Goal: Task Accomplishment & Management: Manage account settings

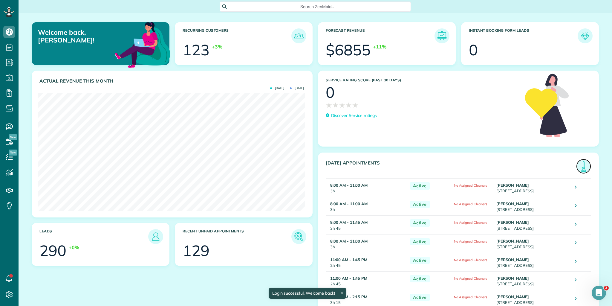
click at [579, 167] on img at bounding box center [584, 166] width 14 height 14
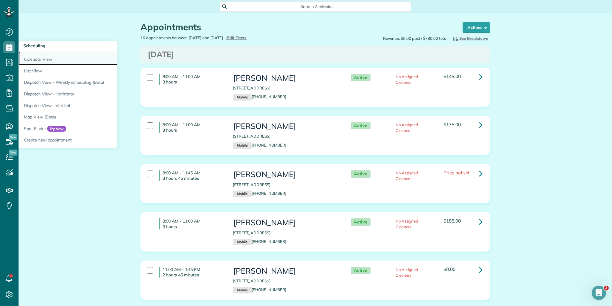
click at [37, 57] on link "Calendar View" at bounding box center [93, 58] width 149 height 14
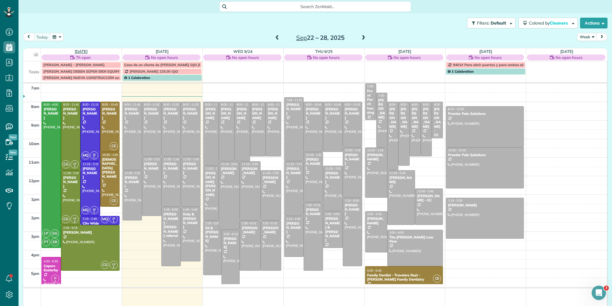
click at [78, 50] on link "[DATE]" at bounding box center [81, 51] width 13 height 5
click at [157, 51] on link "Tue 9/23" at bounding box center [162, 51] width 13 height 5
click at [164, 50] on link "Tue 9/23" at bounding box center [162, 51] width 13 height 5
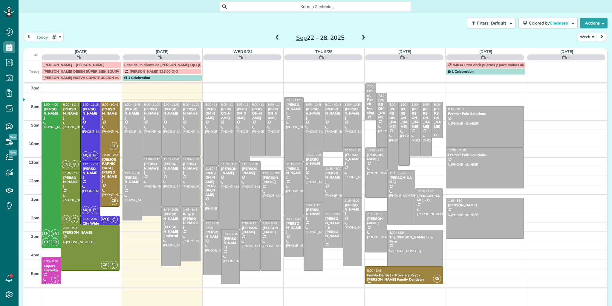
scroll to position [3, 3]
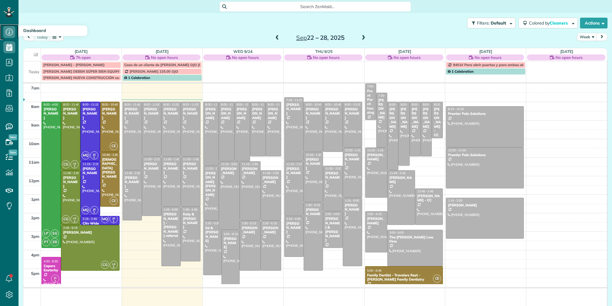
click at [11, 31] on icon at bounding box center [9, 32] width 12 height 12
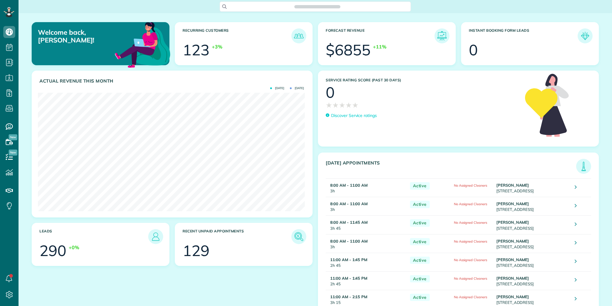
scroll to position [118, 267]
click at [580, 164] on img at bounding box center [584, 166] width 14 height 14
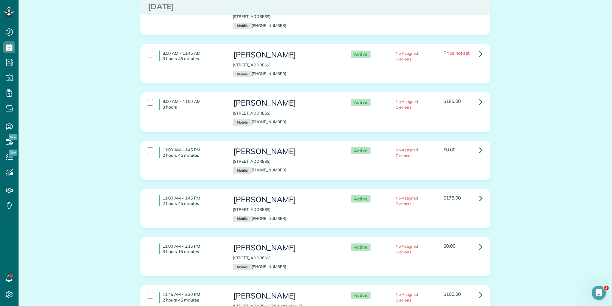
scroll to position [175, 0]
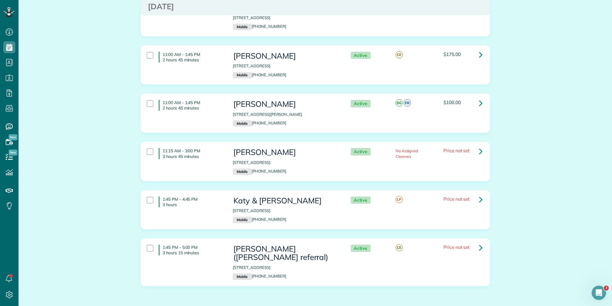
click at [280, 208] on p "[STREET_ADDRESS]" at bounding box center [286, 211] width 106 height 6
click at [479, 196] on icon at bounding box center [481, 199] width 4 height 10
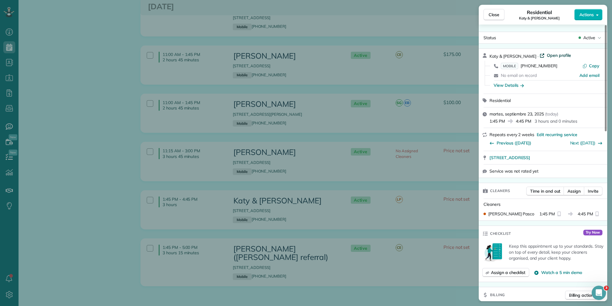
click at [547, 54] on span "Open profile" at bounding box center [559, 55] width 24 height 6
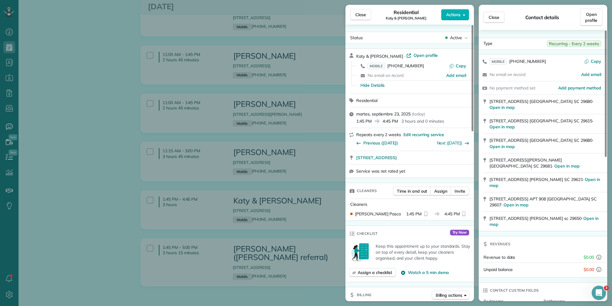
click at [81, 50] on div "Close Residential Katy & Jeffry Actions Status Active Katy & Jeffry · Open prof…" at bounding box center [306, 153] width 612 height 306
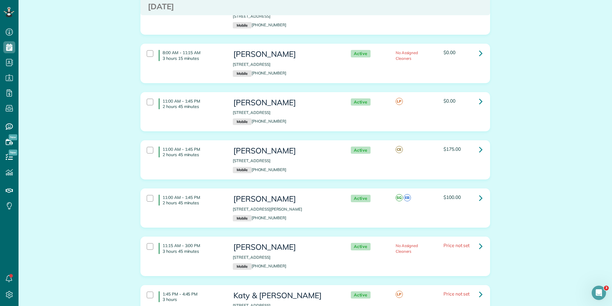
scroll to position [215, 0]
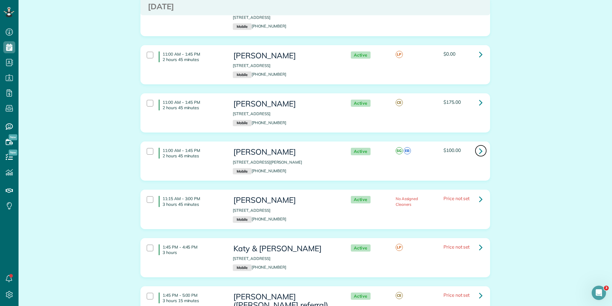
click at [481, 151] on icon at bounding box center [481, 151] width 4 height 10
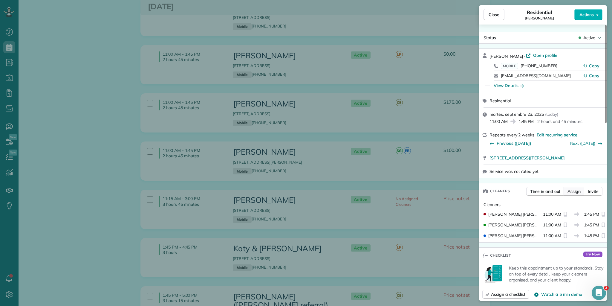
click at [578, 190] on span "Assign" at bounding box center [574, 191] width 13 height 6
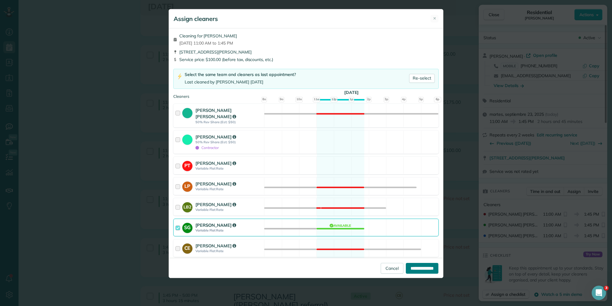
click at [411, 266] on input "**********" at bounding box center [422, 268] width 33 height 11
type input "**********"
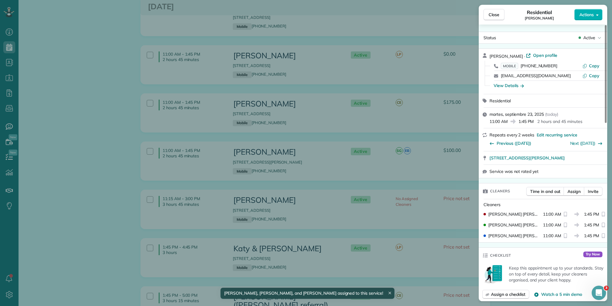
click at [448, 161] on div "Close Residential Laurens Flanagan Actions Status Active Laurens Flanagan · Ope…" at bounding box center [306, 153] width 612 height 306
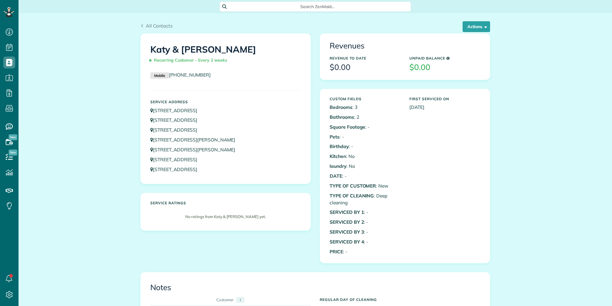
scroll to position [3, 3]
drag, startPoint x: 0, startPoint y: 0, endPoint x: 157, endPoint y: 110, distance: 191.7
click at [157, 110] on link "[STREET_ADDRESS]" at bounding box center [176, 110] width 53 height 6
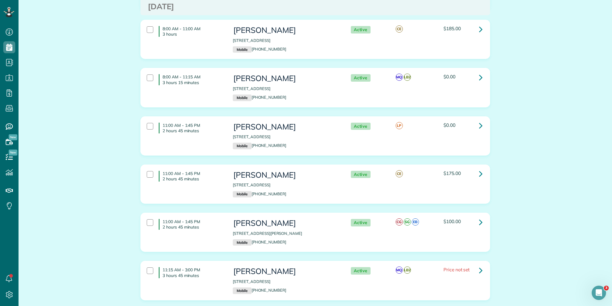
scroll to position [285, 0]
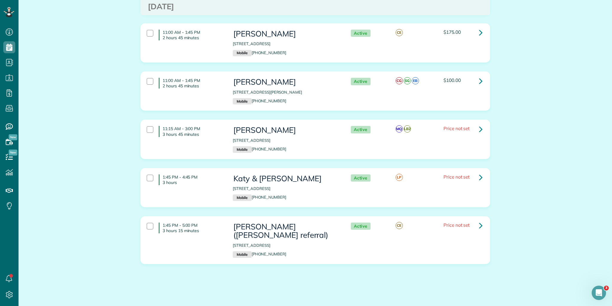
drag, startPoint x: 161, startPoint y: 75, endPoint x: 494, endPoint y: 252, distance: 377.7
click at [536, 303] on div "Appointments Schedule Changes Actions Create Appointment Create Task Clock In/O…" at bounding box center [316, 18] width 594 height 581
copy div "8:00 AM - 11:00 AM 3 hours [PERSON_NAME] [STREET_ADDRESS] Mobile [PHONE_NUMBER]…"
click at [68, 171] on div "Appointments Schedule Changes Actions Create Appointment Create Task Clock In/O…" at bounding box center [316, 18] width 594 height 581
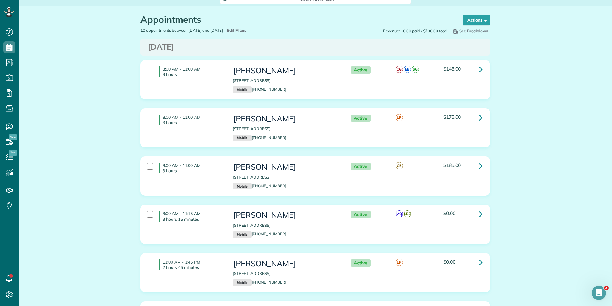
scroll to position [0, 0]
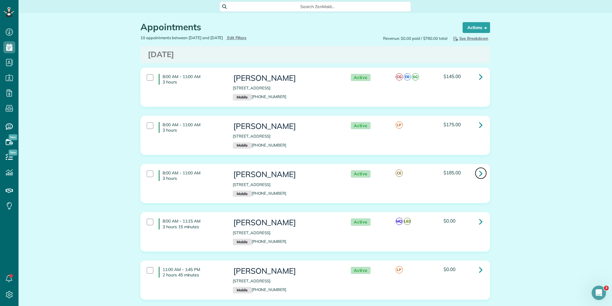
click at [479, 173] on icon at bounding box center [481, 173] width 4 height 10
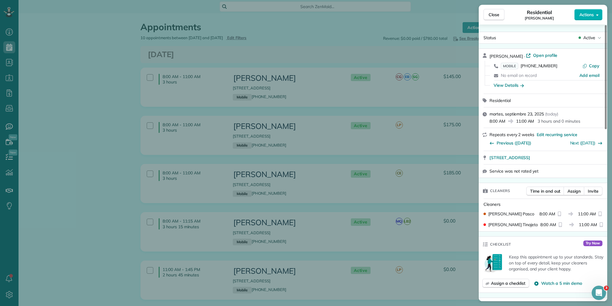
click at [68, 184] on div "Close Residential [PERSON_NAME] Actions Status Active [PERSON_NAME] · Open prof…" at bounding box center [306, 153] width 612 height 306
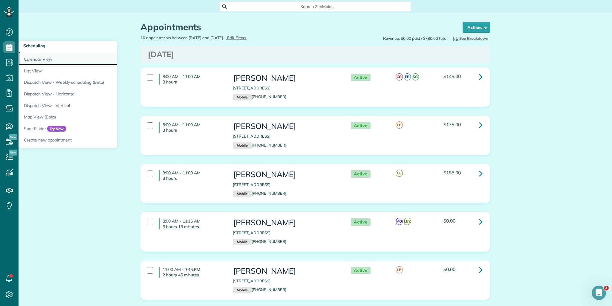
click at [28, 58] on link "Calendar View" at bounding box center [93, 58] width 149 height 14
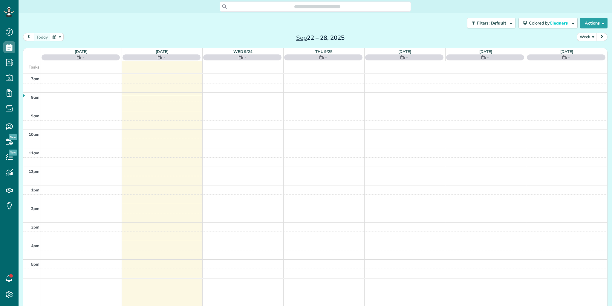
scroll to position [3, 3]
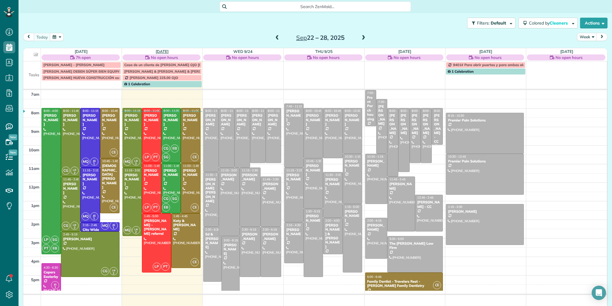
click at [156, 51] on link "[DATE]" at bounding box center [162, 51] width 13 height 5
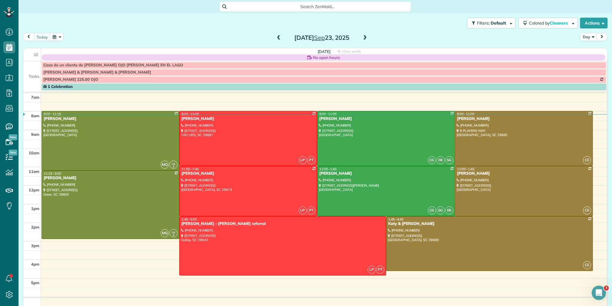
scroll to position [0, 0]
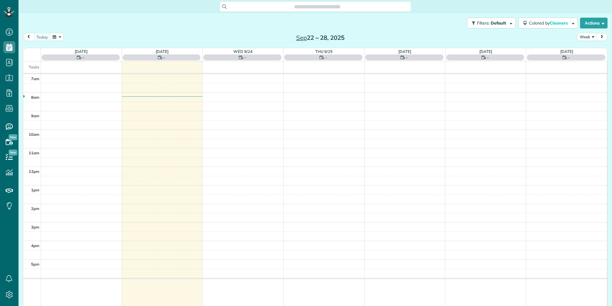
scroll to position [3, 3]
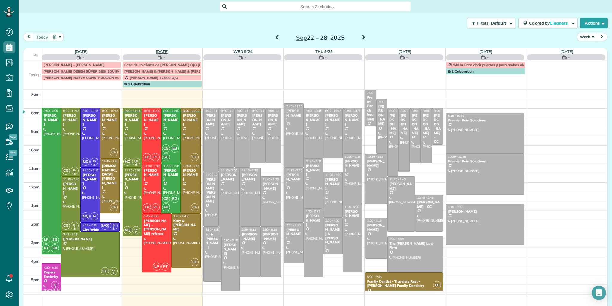
click at [163, 49] on link "[DATE]" at bounding box center [162, 51] width 13 height 5
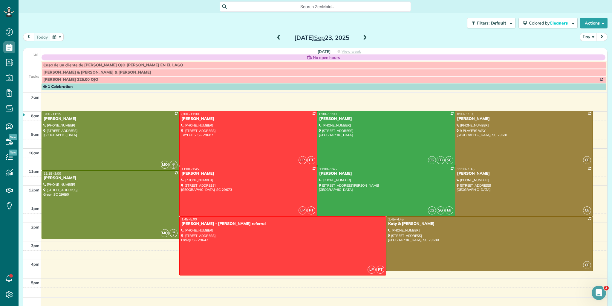
scroll to position [0, 0]
